Goal: Complete application form

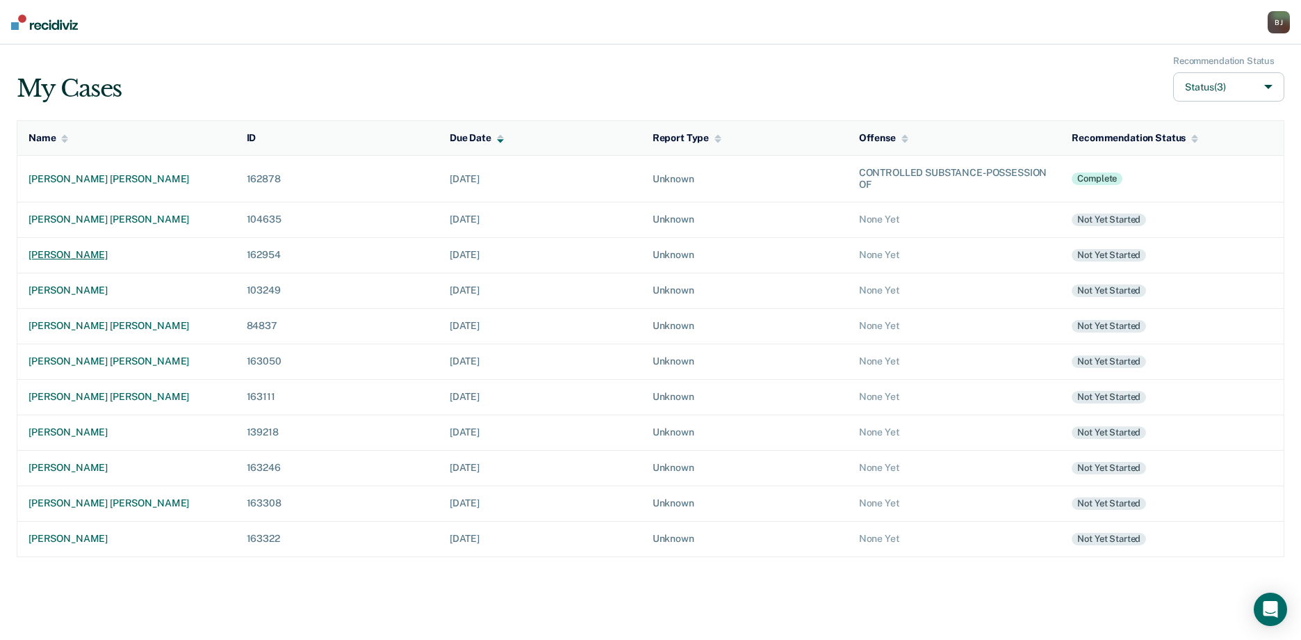
click at [61, 247] on td "[PERSON_NAME]" at bounding box center [126, 254] width 218 height 35
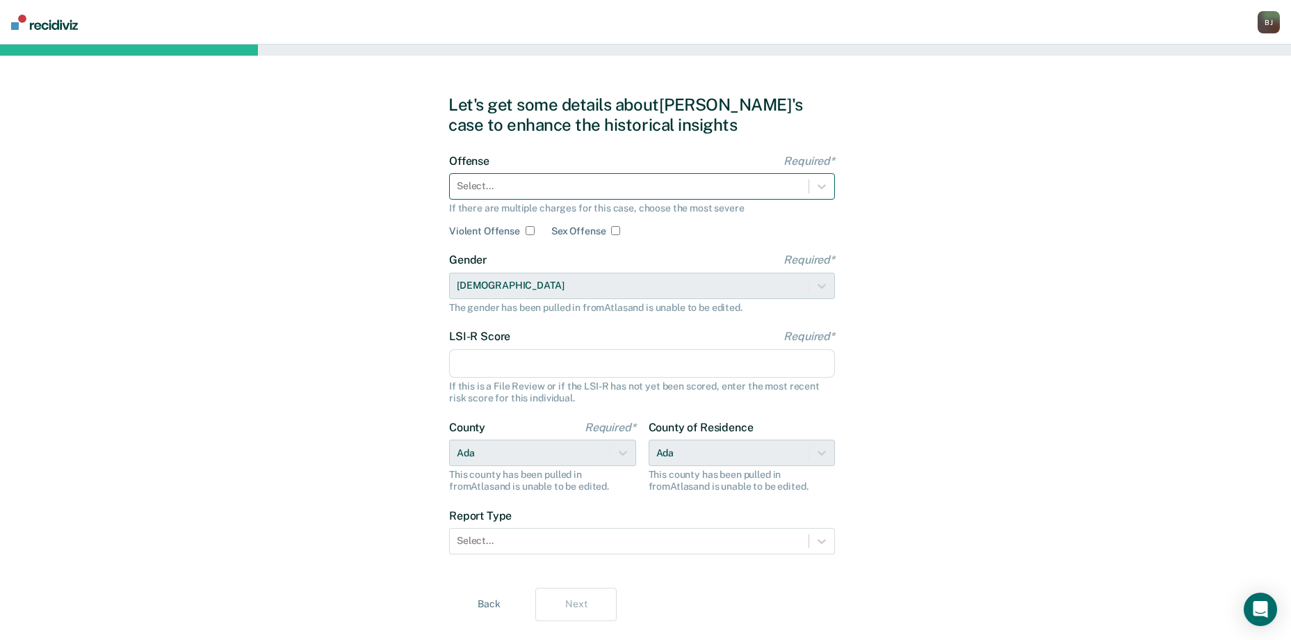
click at [591, 181] on div at bounding box center [629, 186] width 345 height 15
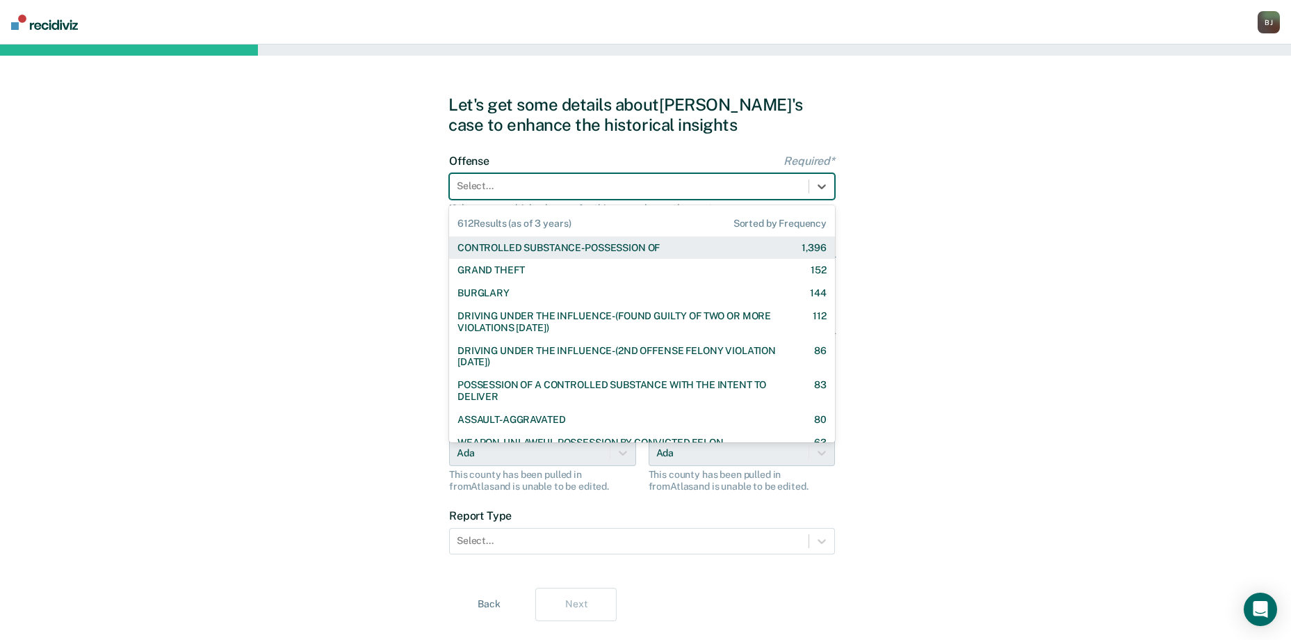
click at [564, 249] on div "CONTROLLED SUBSTANCE-POSSESSION OF" at bounding box center [558, 248] width 202 height 12
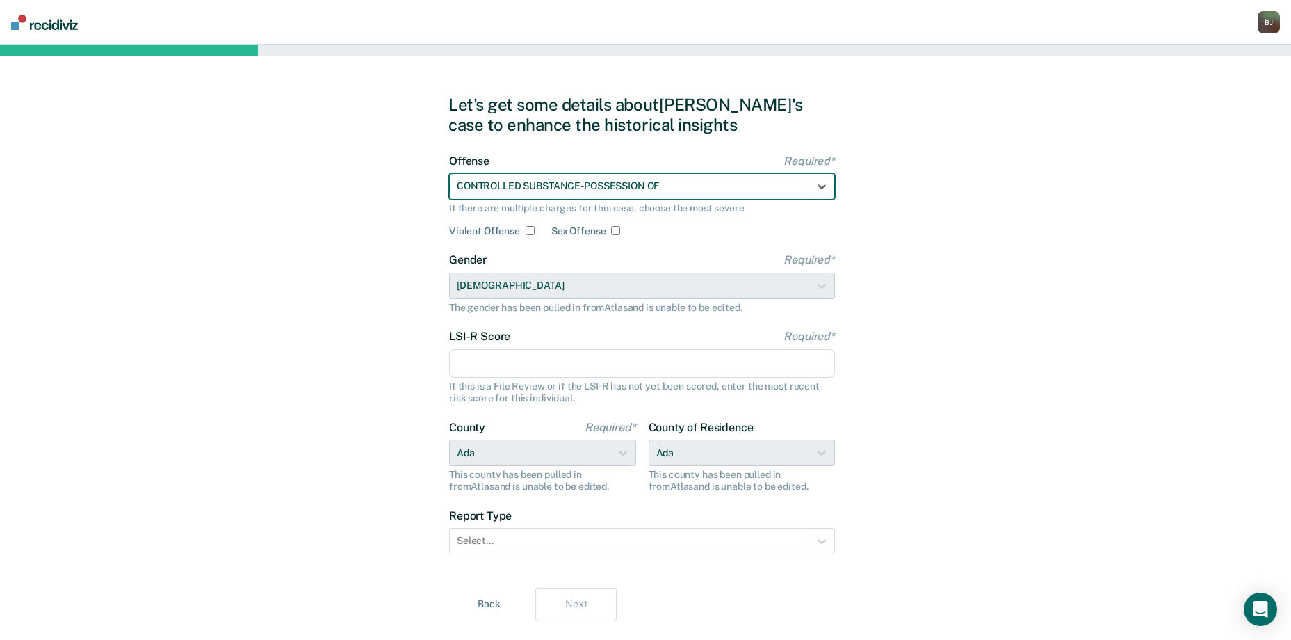
click at [496, 366] on input "LSI-R Score Required*" at bounding box center [642, 363] width 386 height 29
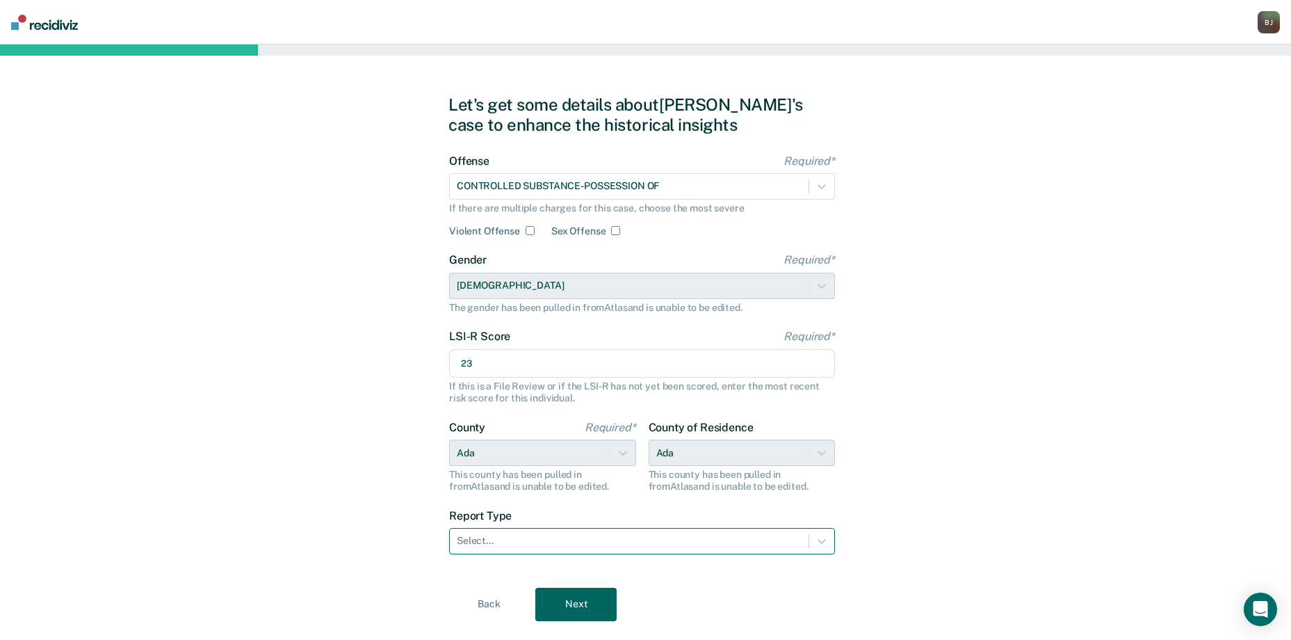
type input "23"
click at [630, 551] on div "Select..." at bounding box center [642, 541] width 386 height 26
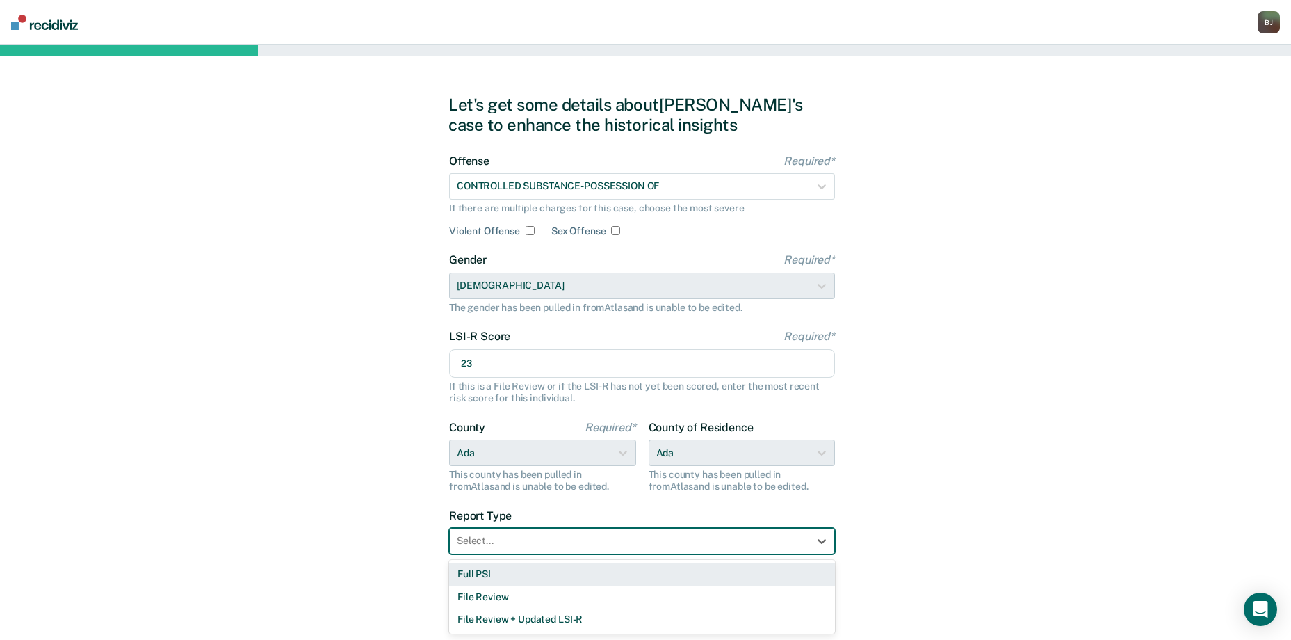
click at [568, 577] on div "Full PSI" at bounding box center [642, 573] width 386 height 23
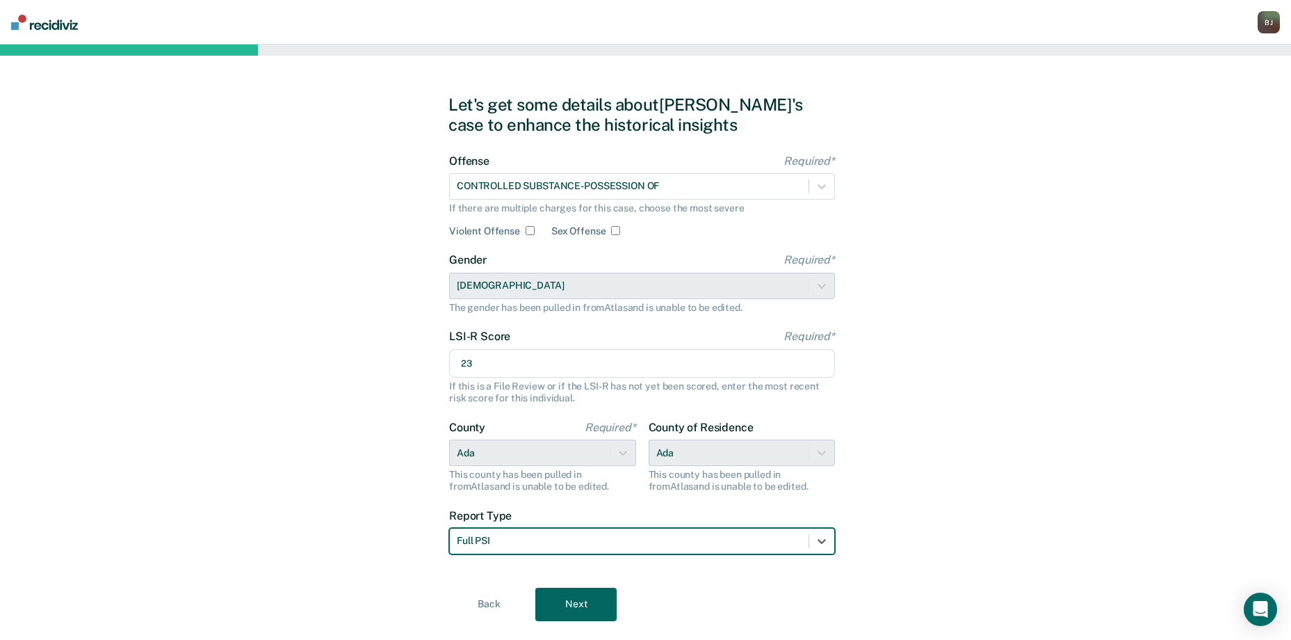
click at [571, 610] on button "Next" at bounding box center [575, 603] width 81 height 33
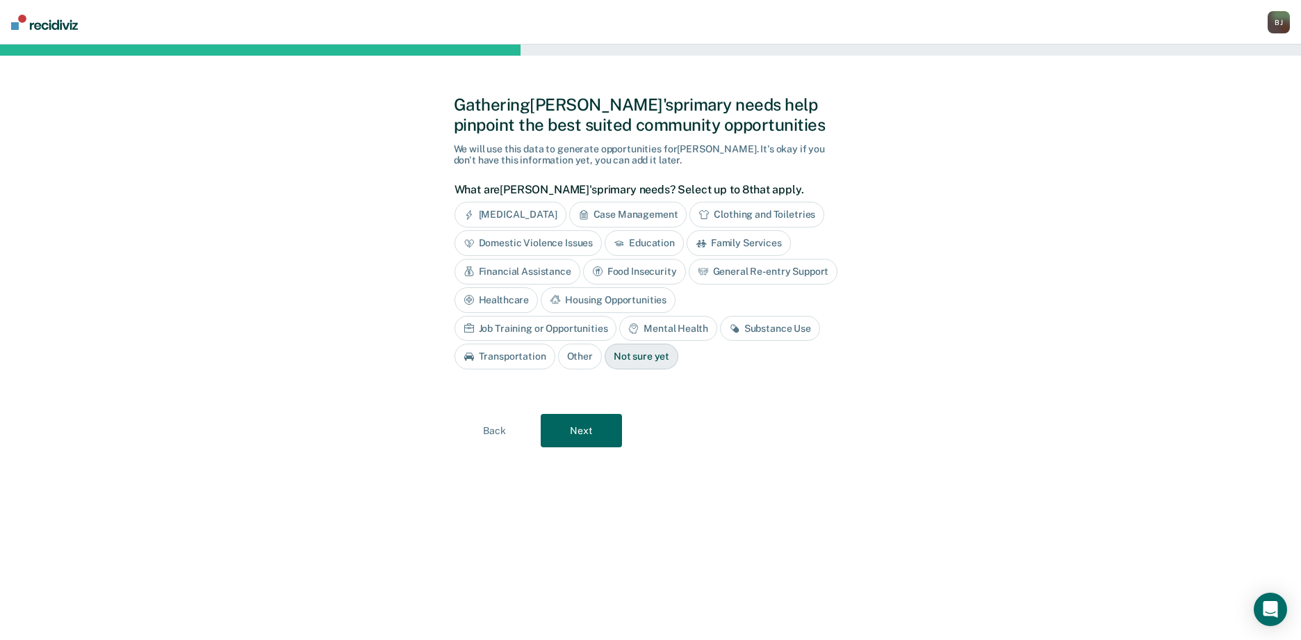
click at [646, 242] on div "Education" at bounding box center [644, 243] width 79 height 26
click at [619, 325] on div "Mental Health" at bounding box center [667, 329] width 97 height 26
click at [617, 316] on div "Job Training or Opportunities" at bounding box center [536, 329] width 163 height 26
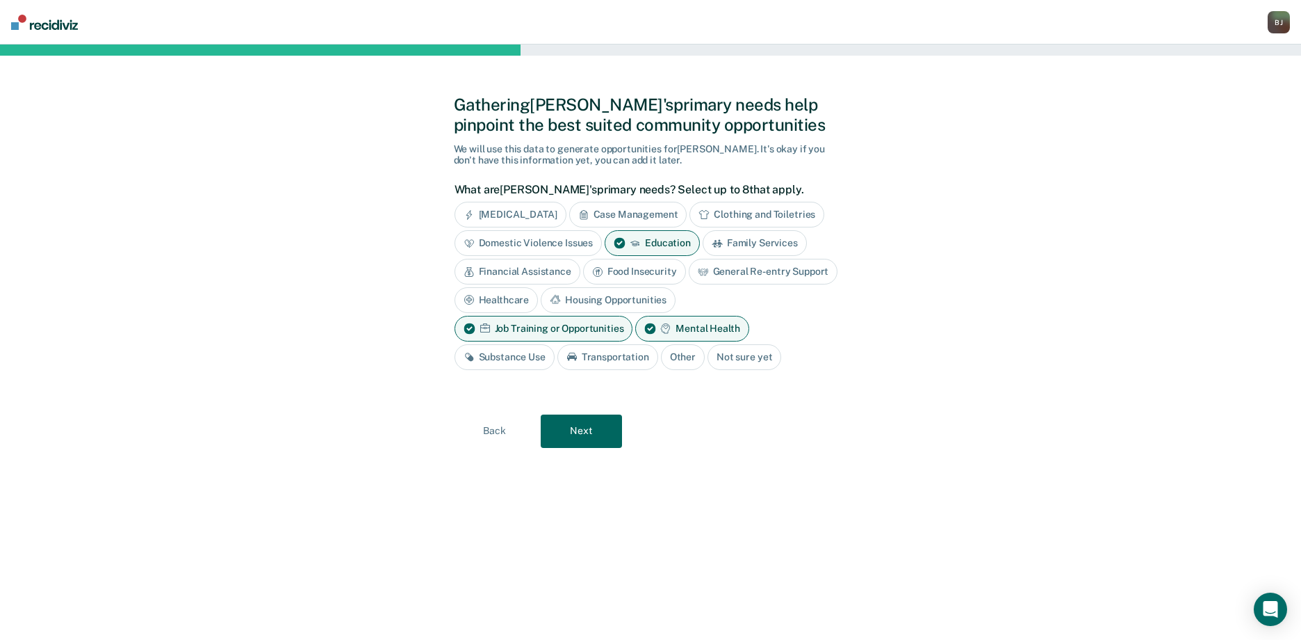
click at [657, 237] on div "Education" at bounding box center [652, 243] width 95 height 26
click at [597, 427] on button "Next" at bounding box center [581, 430] width 81 height 33
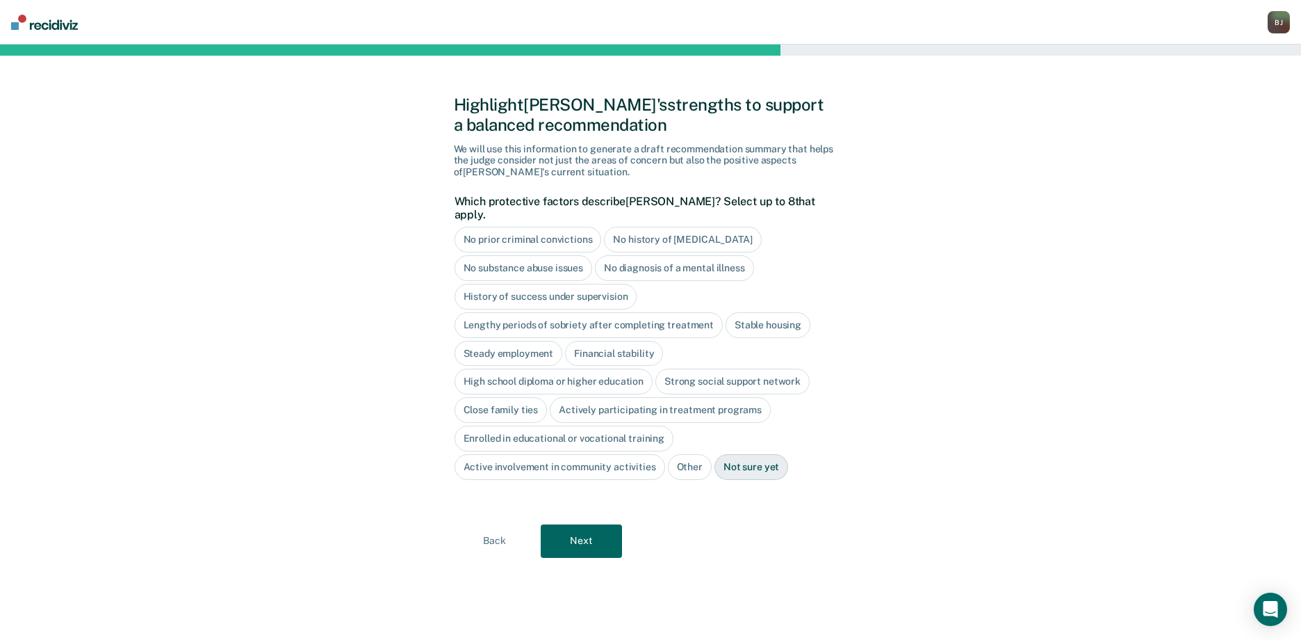
click at [626, 368] on div "High school diploma or higher education" at bounding box center [554, 381] width 199 height 26
click at [507, 397] on div "Close family ties" at bounding box center [501, 410] width 93 height 26
click at [649, 432] on div "Enrolled in educational or vocational training" at bounding box center [565, 438] width 220 height 26
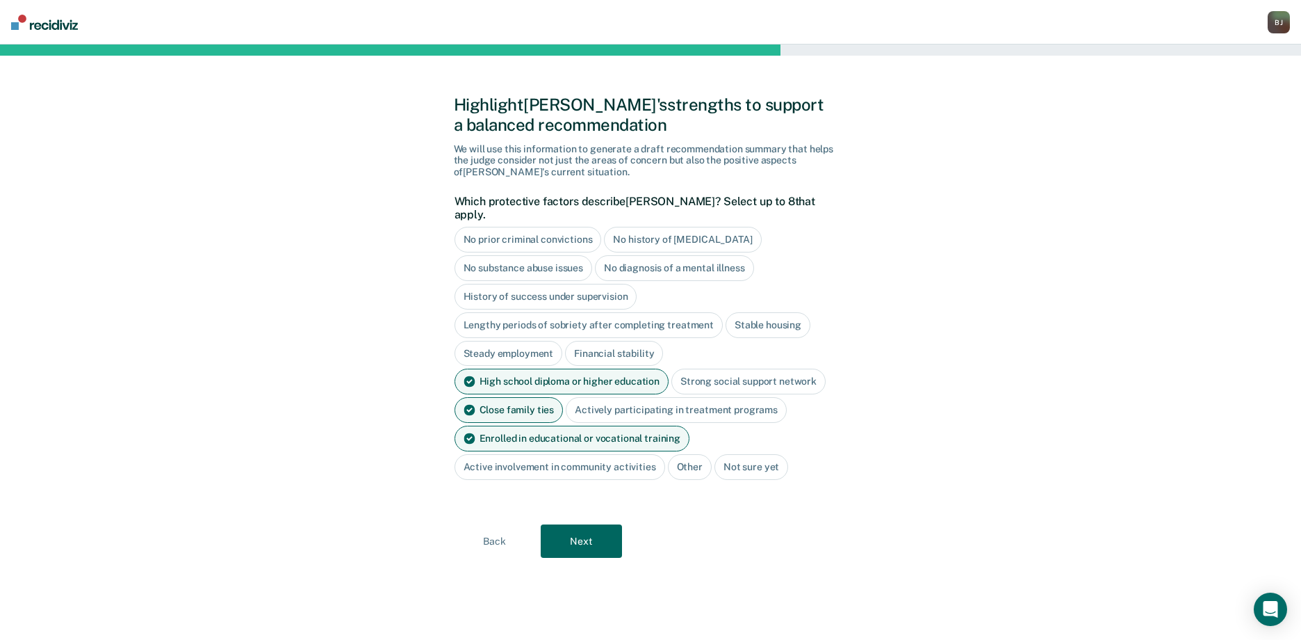
click at [605, 531] on button "Next" at bounding box center [581, 540] width 81 height 33
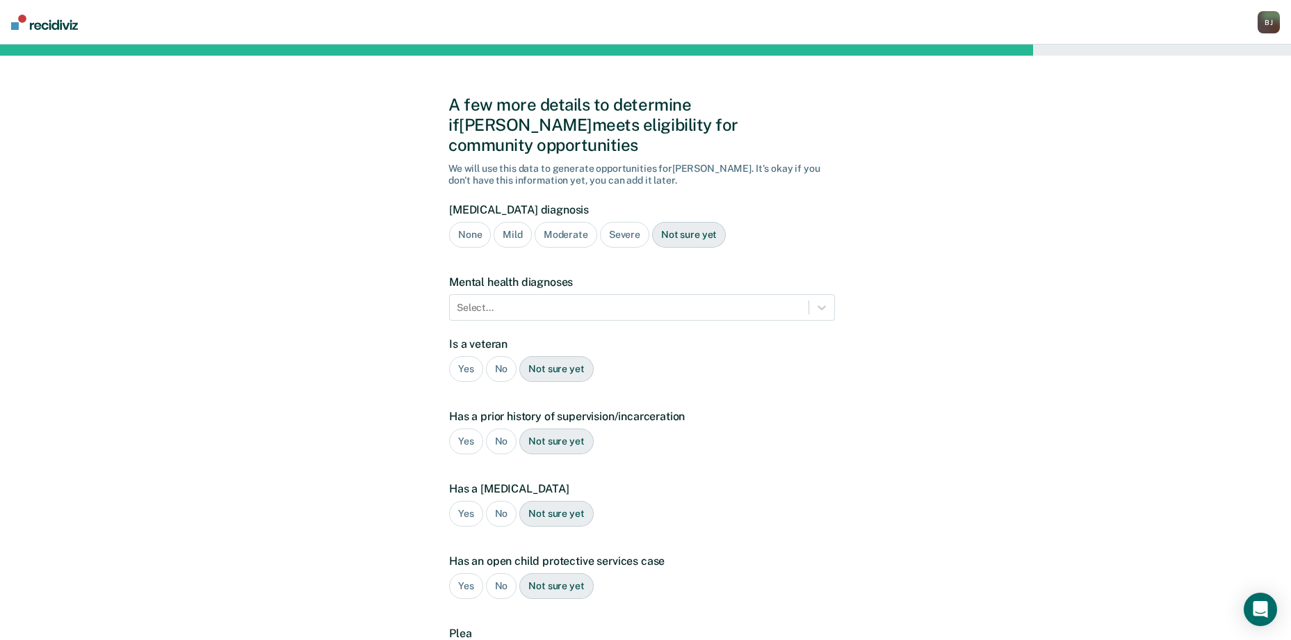
click at [521, 222] on div "Mild" at bounding box center [513, 235] width 38 height 26
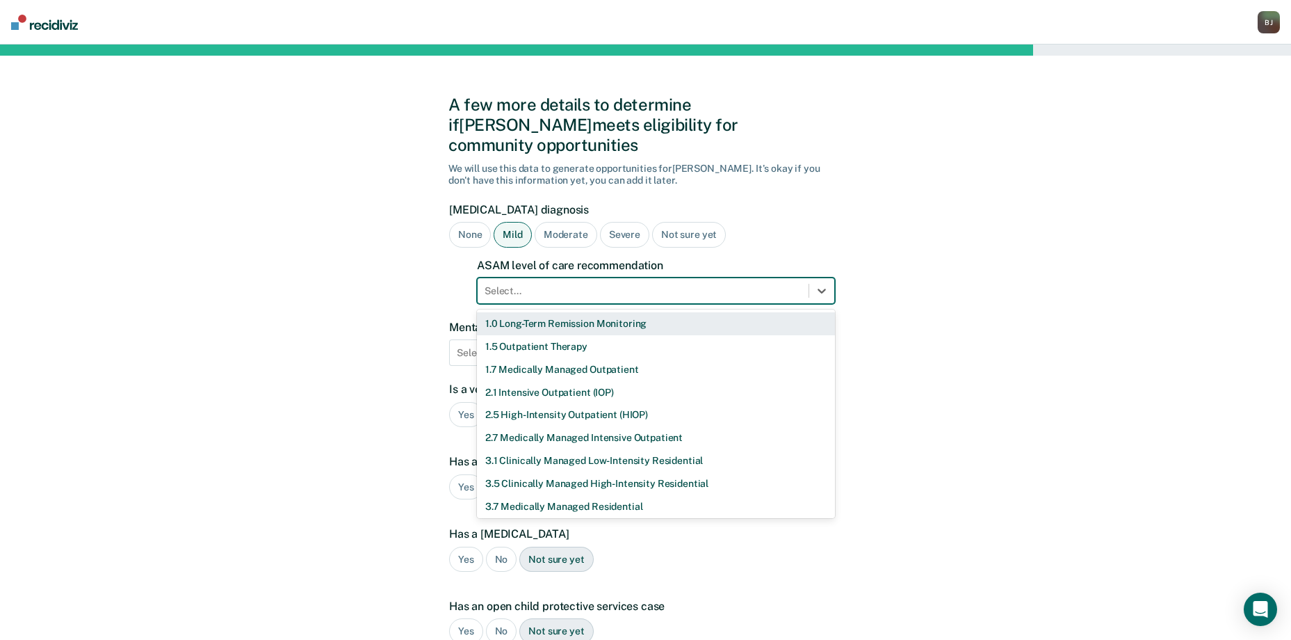
click at [580, 284] on div at bounding box center [642, 291] width 317 height 15
click at [446, 270] on div "A few more details to determine if [PERSON_NAME] meets eligibility for communit…" at bounding box center [645, 443] width 1291 height 799
click at [511, 284] on div at bounding box center [642, 291] width 317 height 15
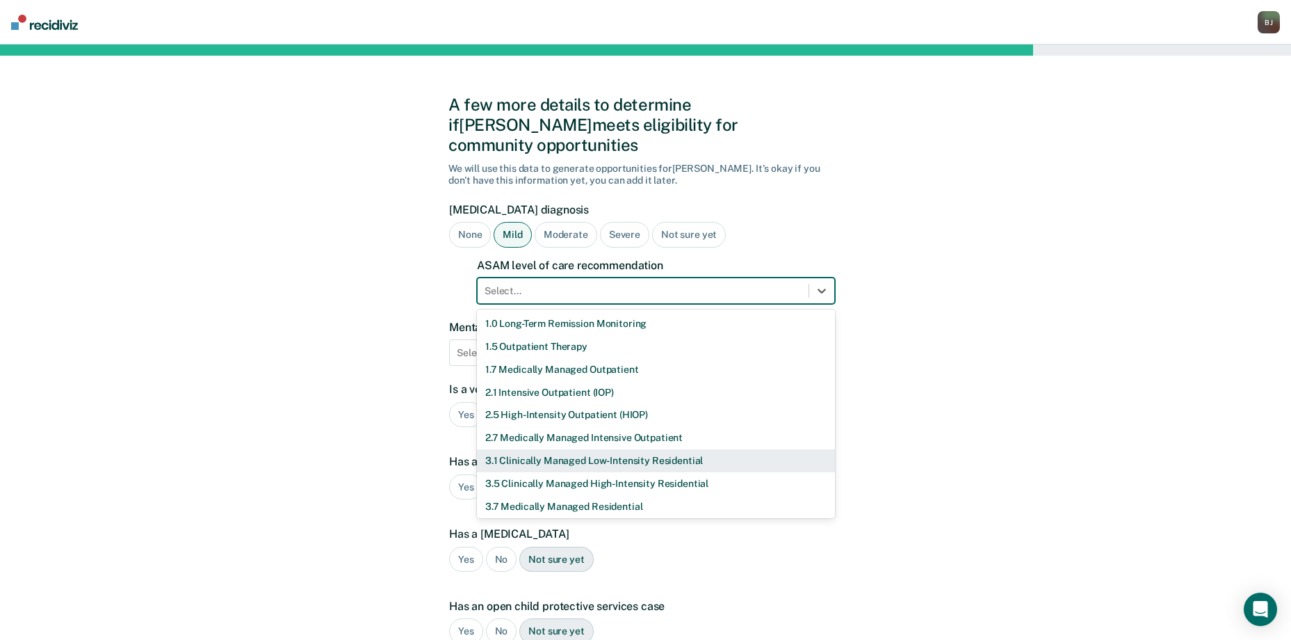
click at [393, 256] on div "A few more details to determine if [PERSON_NAME] meets eligibility for communit…" at bounding box center [645, 443] width 1291 height 799
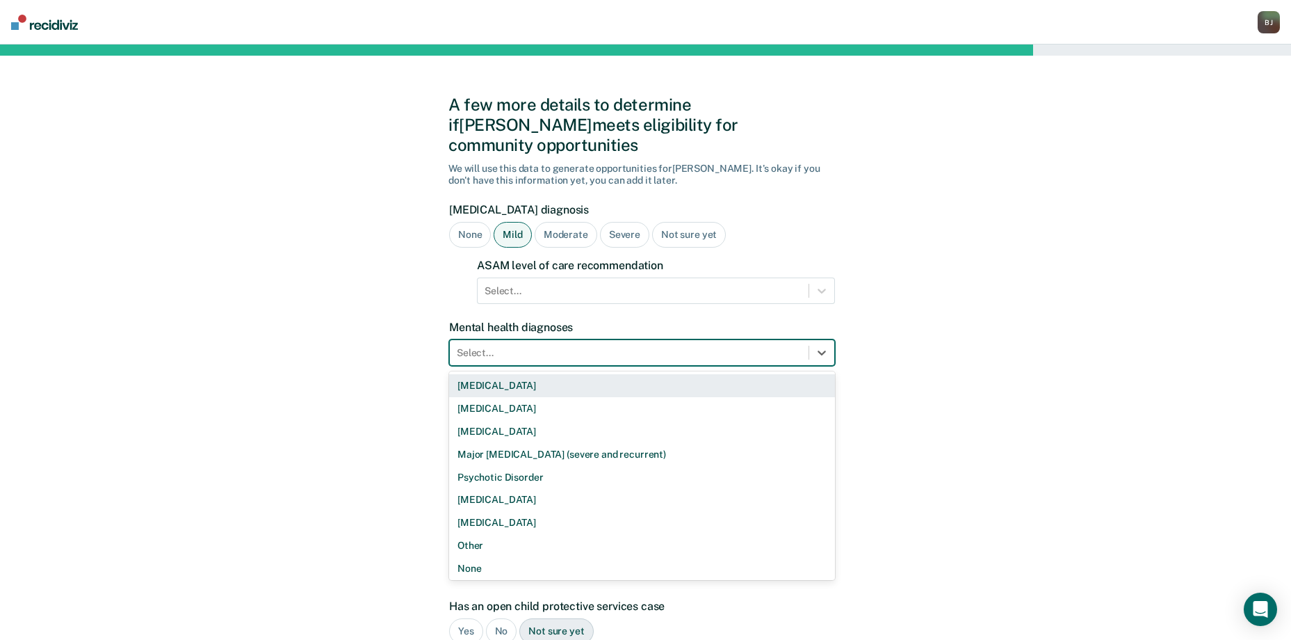
click at [594, 345] on div at bounding box center [629, 352] width 345 height 15
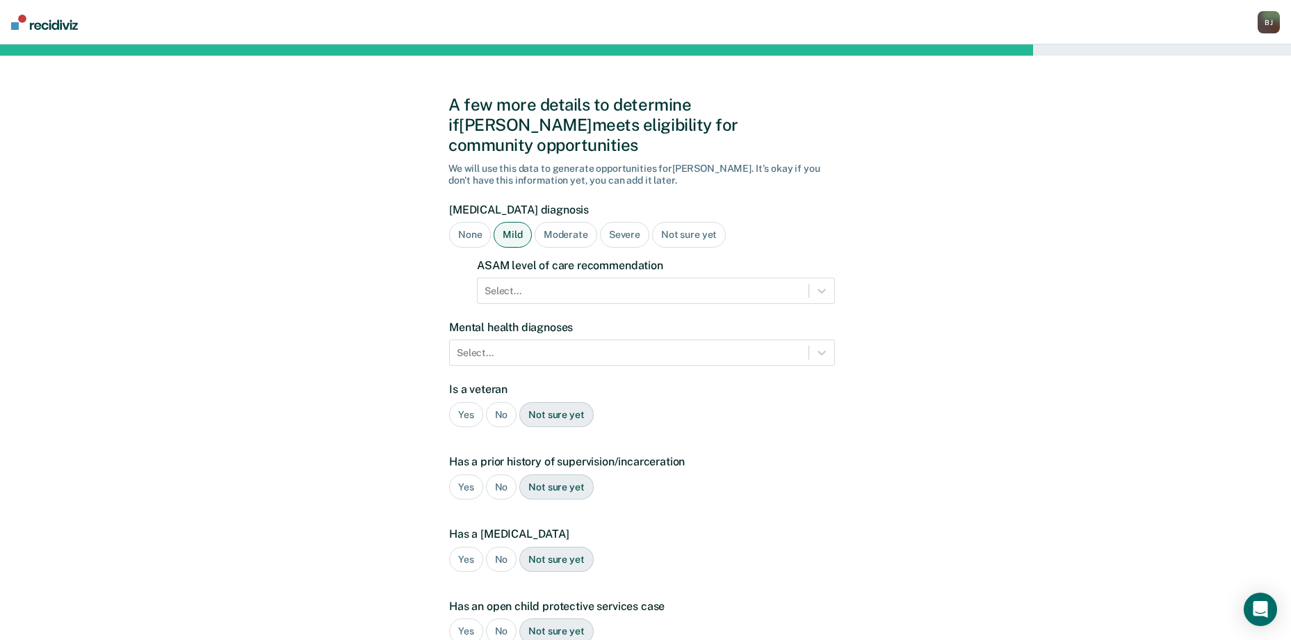
click at [405, 393] on div "A few more details to determine if [PERSON_NAME] meets eligibility for communit…" at bounding box center [645, 443] width 1291 height 799
click at [542, 345] on div at bounding box center [629, 352] width 345 height 15
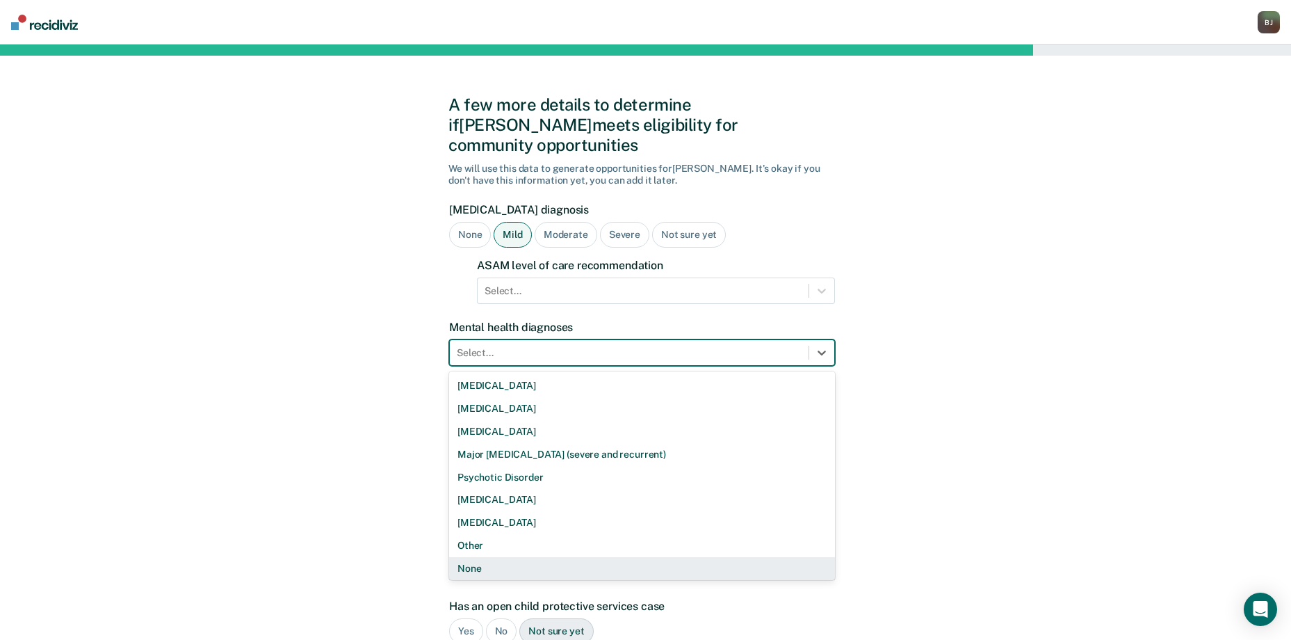
click at [496, 557] on div "None" at bounding box center [642, 568] width 386 height 23
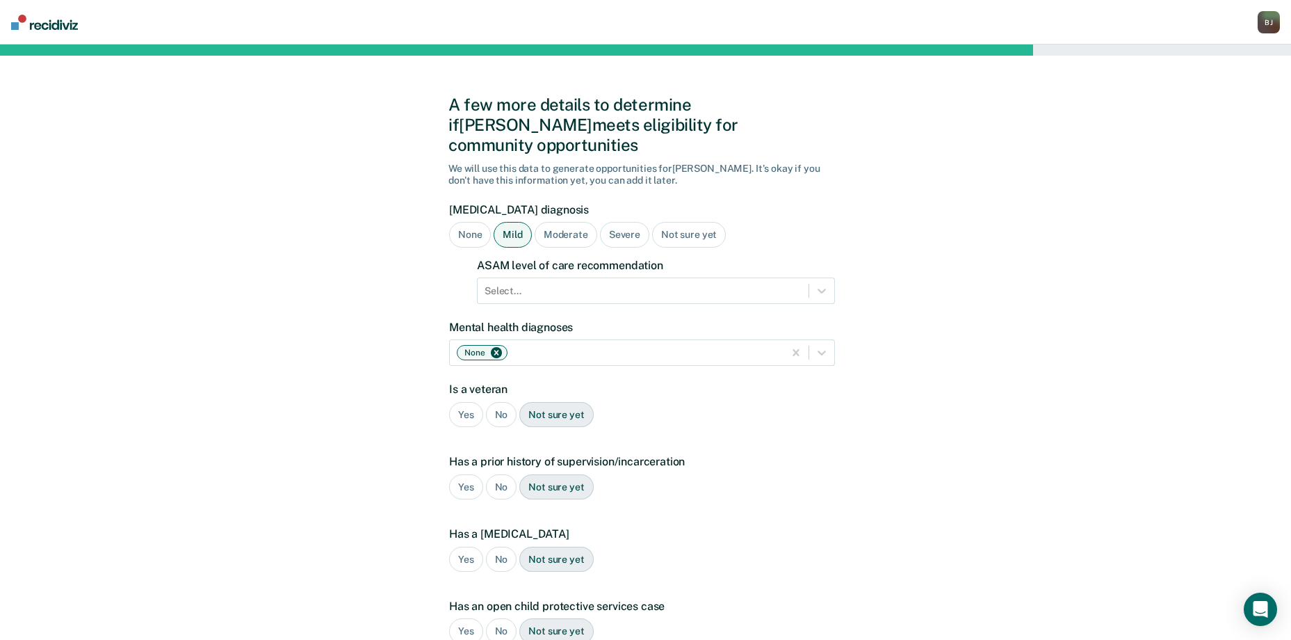
click at [496, 402] on div "No" at bounding box center [501, 415] width 31 height 26
click at [478, 402] on div "Yes" at bounding box center [466, 415] width 34 height 26
click at [505, 474] on div "No" at bounding box center [501, 487] width 31 height 26
click at [464, 474] on div "Yes" at bounding box center [466, 487] width 34 height 26
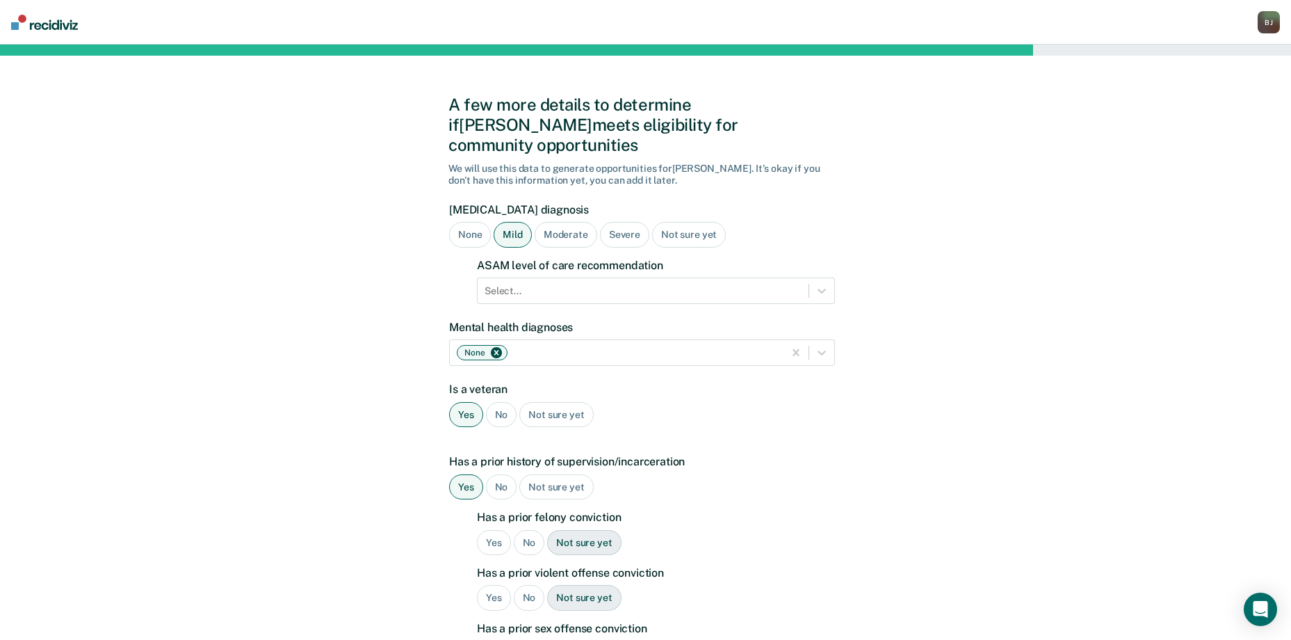
click at [521, 530] on div "No" at bounding box center [529, 543] width 31 height 26
click at [521, 585] on div "No" at bounding box center [529, 598] width 31 height 26
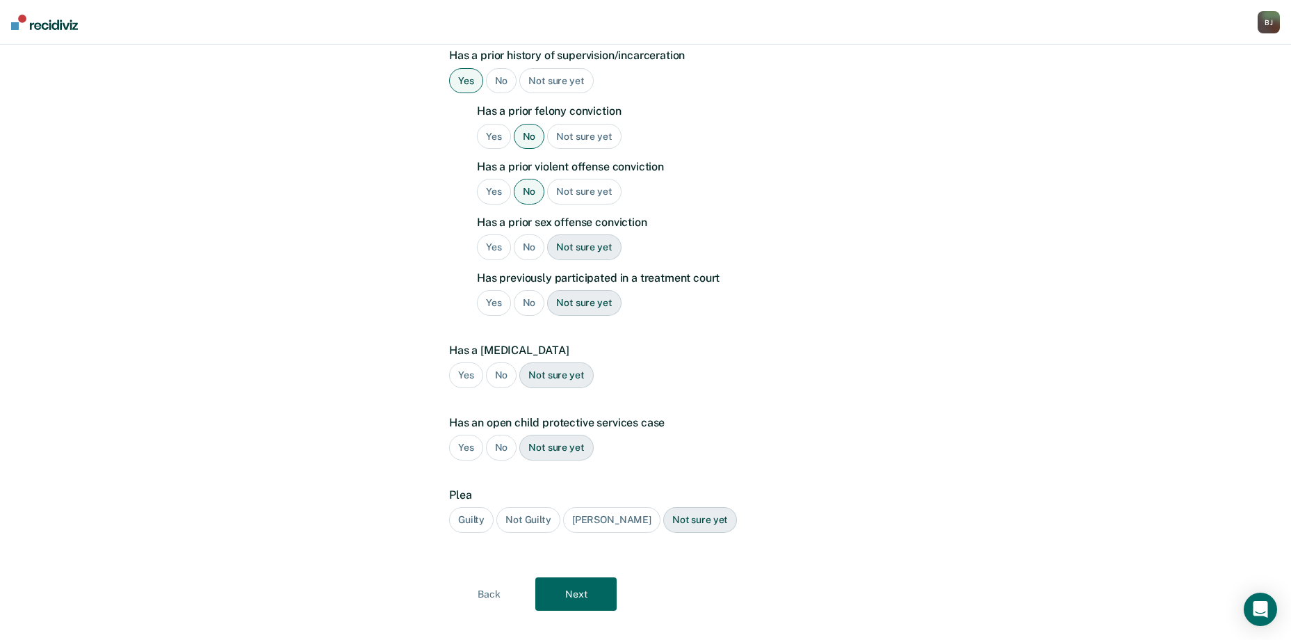
scroll to position [407, 0]
click at [526, 234] on div "No" at bounding box center [529, 247] width 31 height 26
click at [523, 289] on div "No" at bounding box center [529, 302] width 31 height 26
click at [496, 367] on div "Yes No Not sure yet" at bounding box center [642, 374] width 386 height 26
click at [496, 361] on div "No" at bounding box center [501, 374] width 31 height 26
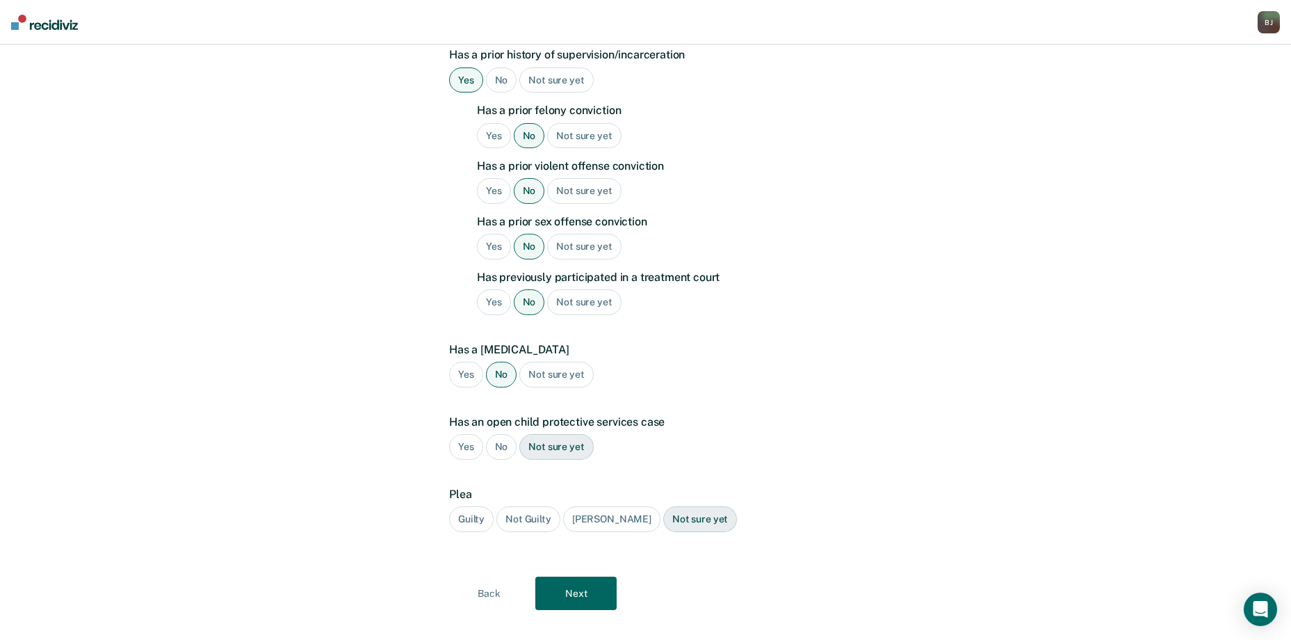
click at [491, 434] on div "No" at bounding box center [501, 447] width 31 height 26
click at [479, 506] on div "Guilty" at bounding box center [471, 519] width 44 height 26
click at [592, 576] on button "Next" at bounding box center [575, 592] width 81 height 33
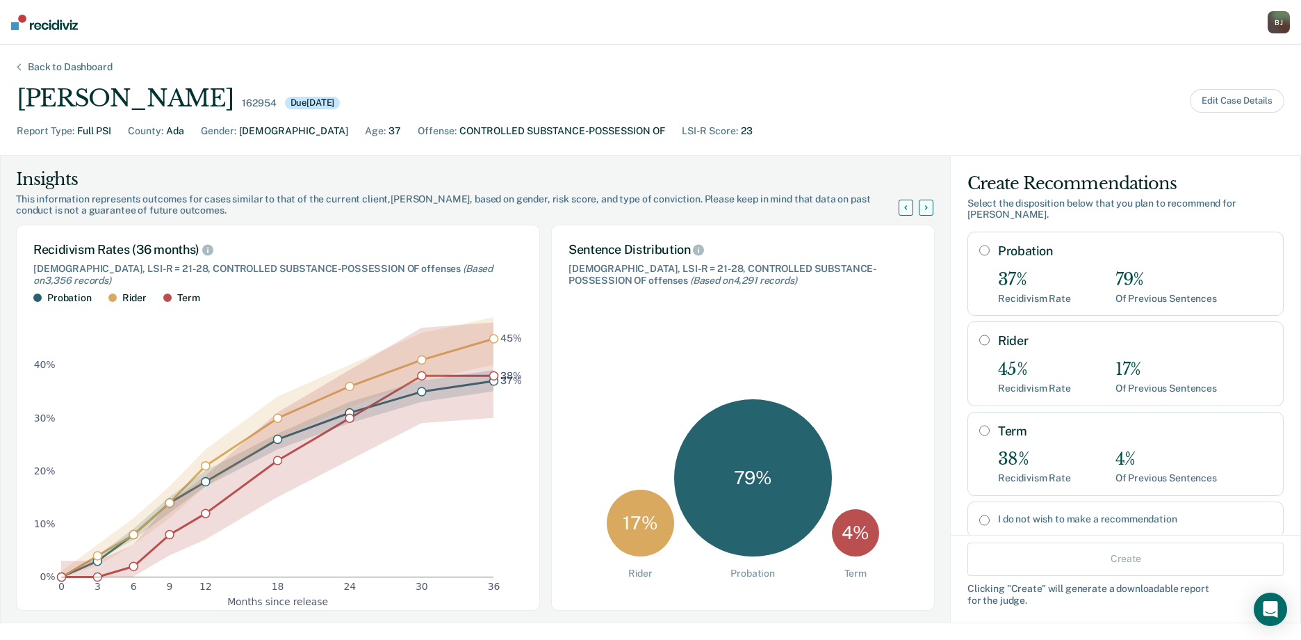
click at [1032, 263] on div "Probation 37% Recidivism Rate 79% Of Previous Sentences" at bounding box center [1135, 273] width 274 height 60
radio input "true"
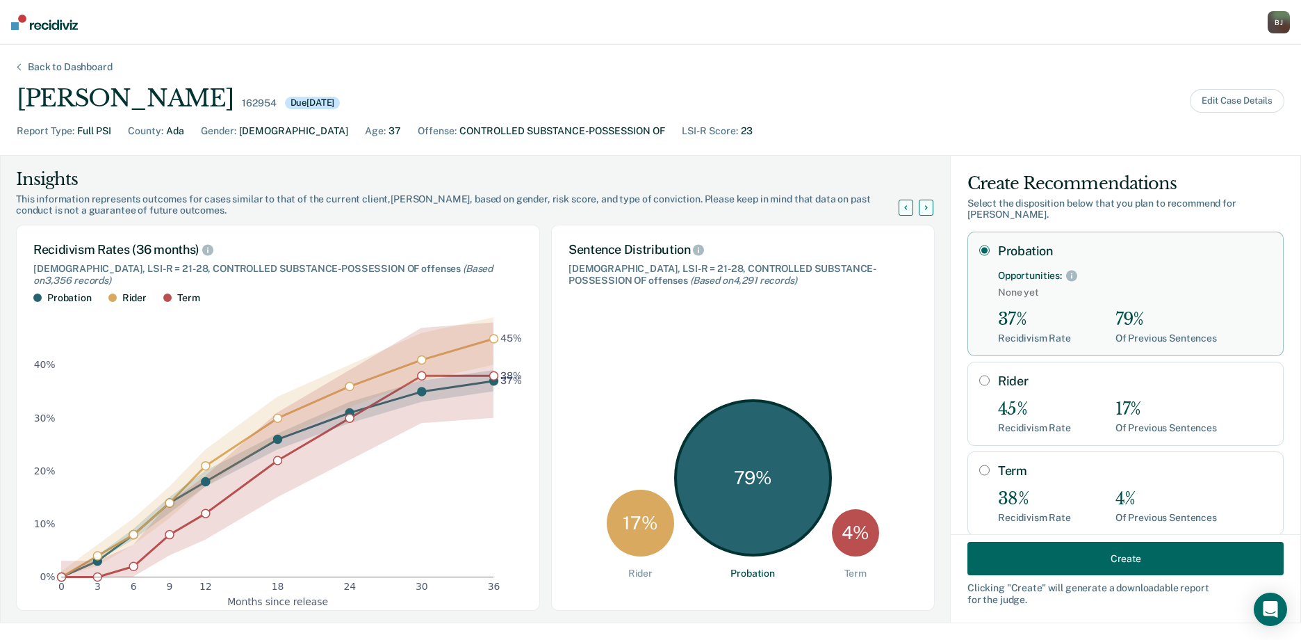
click at [1043, 553] on button "Create" at bounding box center [1126, 557] width 316 height 33
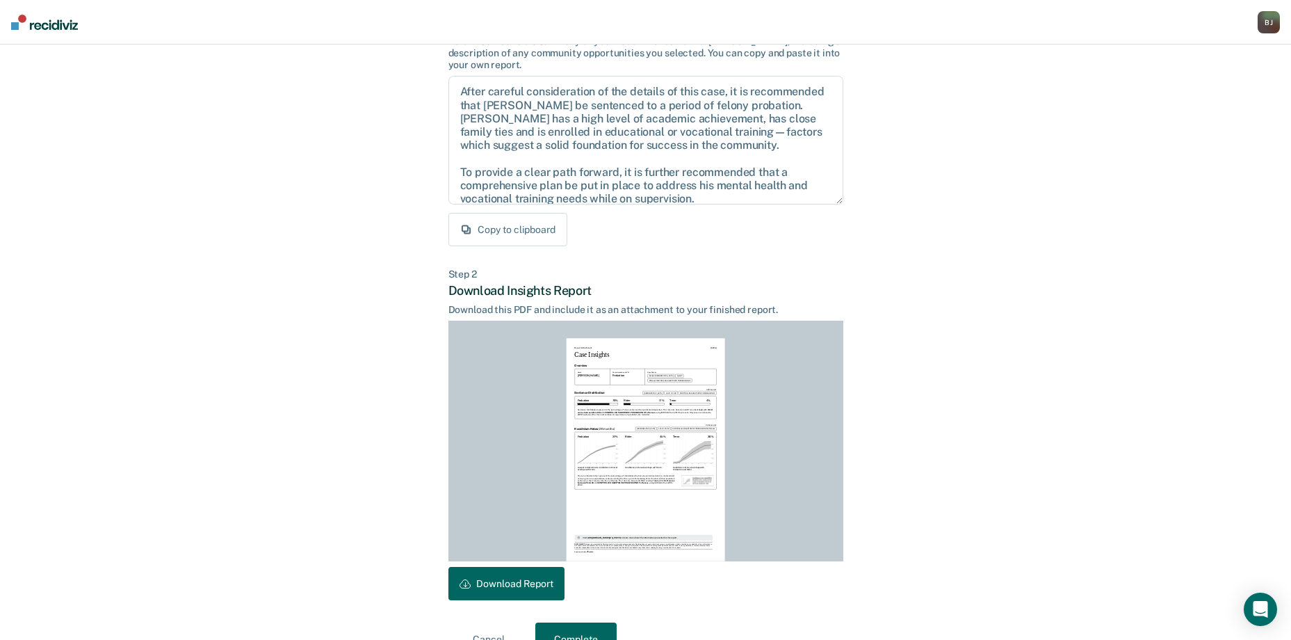
scroll to position [153, 0]
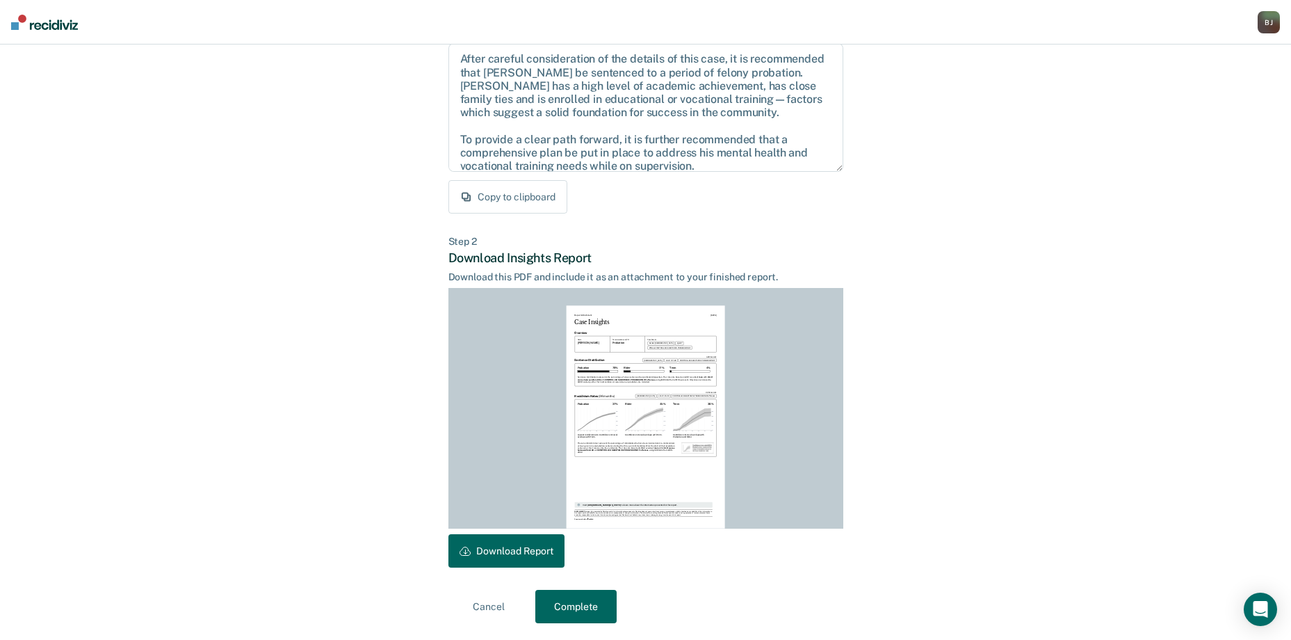
click at [509, 552] on button "Download Report" at bounding box center [506, 550] width 116 height 33
click at [596, 598] on button "Complete" at bounding box center [575, 605] width 81 height 33
